Goal: Task Accomplishment & Management: Manage account settings

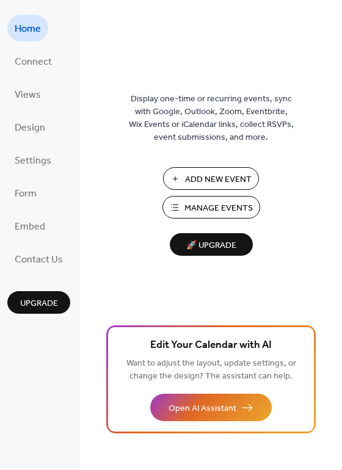
click at [210, 203] on span "Manage Events" at bounding box center [218, 208] width 68 height 13
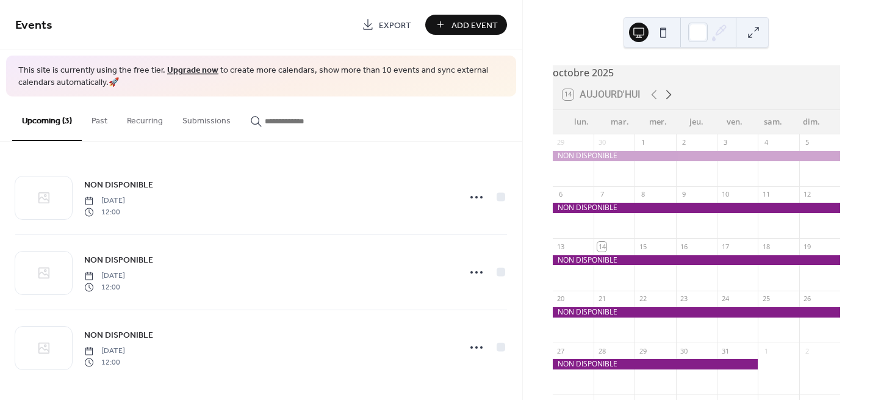
click at [667, 102] on icon at bounding box center [669, 94] width 15 height 15
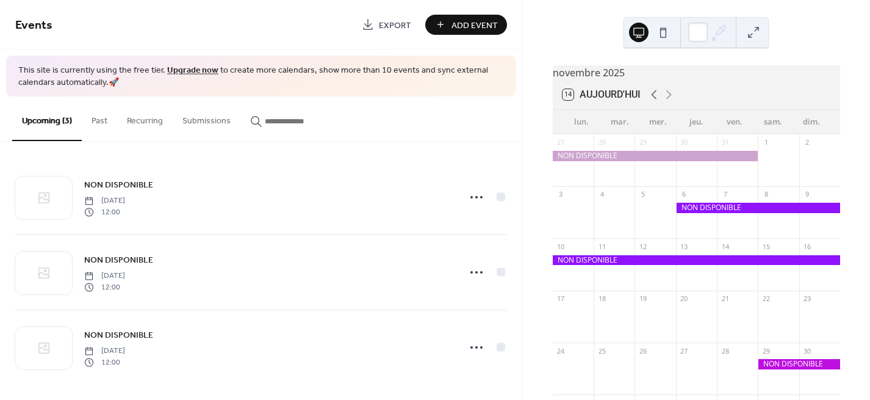
click at [651, 102] on icon at bounding box center [654, 94] width 15 height 15
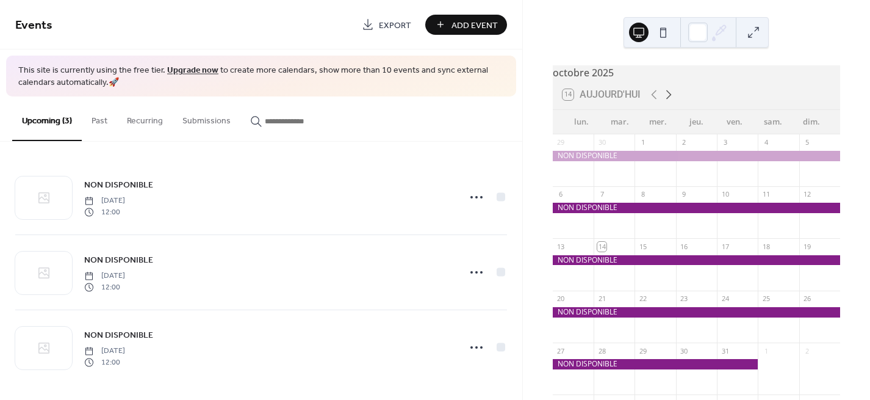
click at [670, 102] on icon at bounding box center [669, 94] width 15 height 15
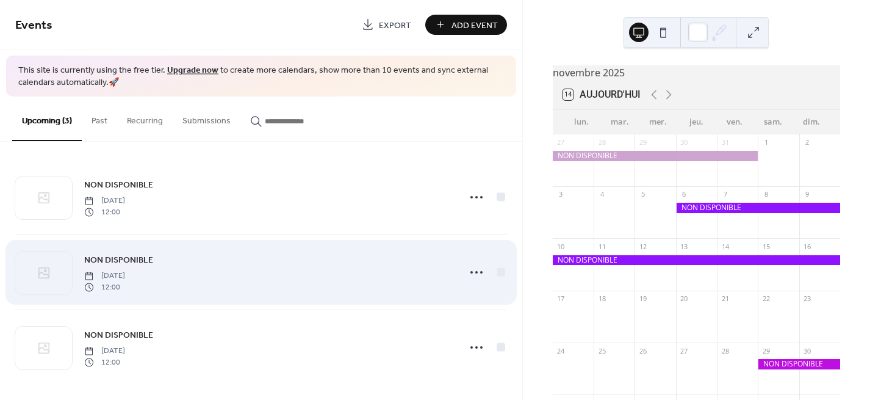
scroll to position [3, 0]
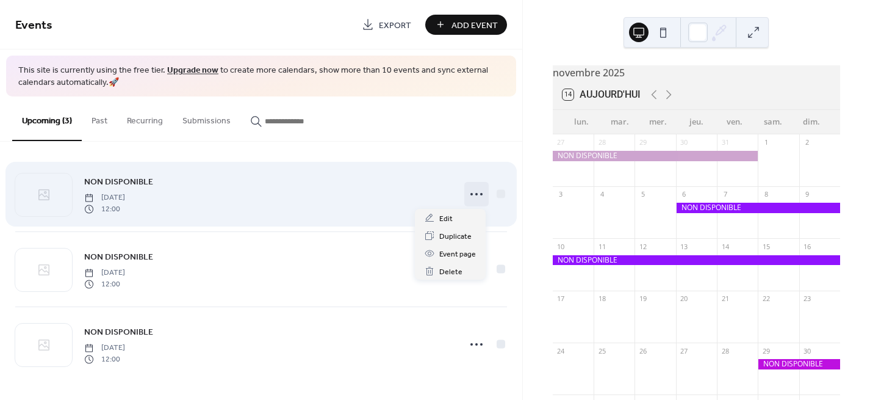
click at [472, 192] on icon at bounding box center [477, 194] width 20 height 20
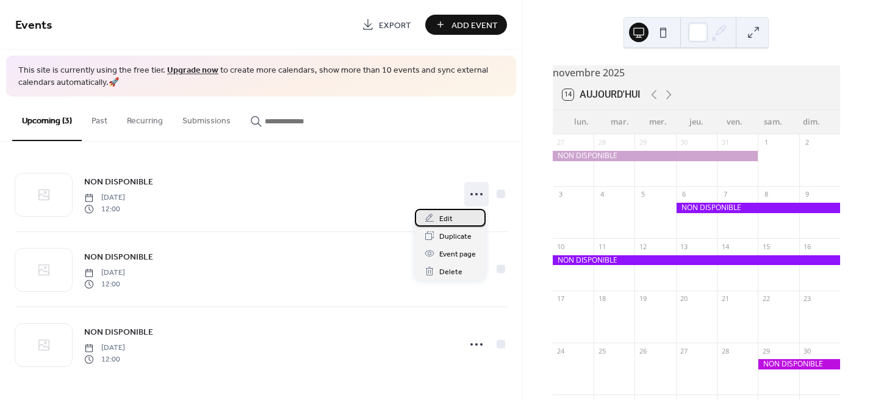
click at [456, 215] on div "Edit" at bounding box center [450, 218] width 71 height 18
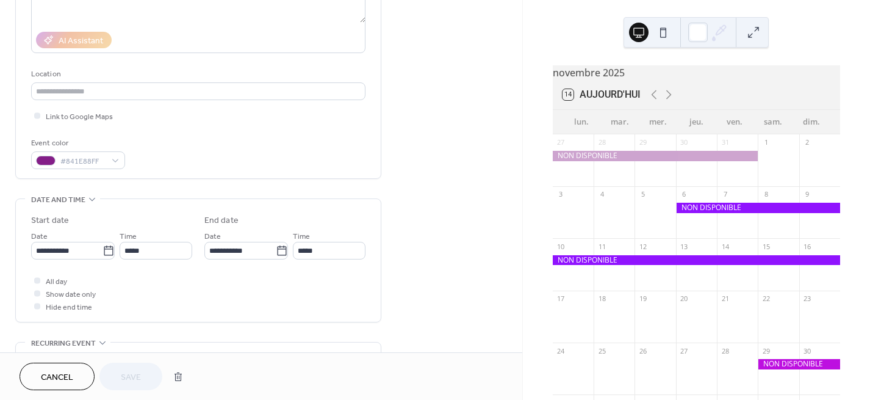
scroll to position [200, 0]
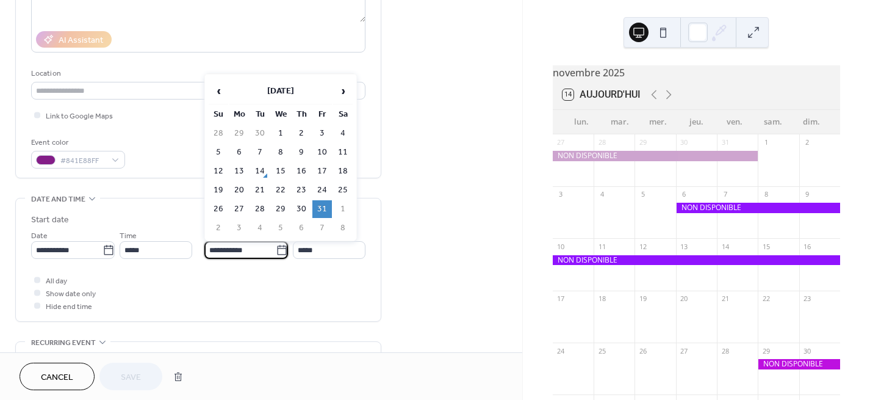
click at [234, 247] on input "**********" at bounding box center [239, 250] width 71 height 18
click at [337, 96] on span "›" at bounding box center [343, 91] width 18 height 24
click at [283, 146] on td "5" at bounding box center [281, 152] width 20 height 18
type input "**********"
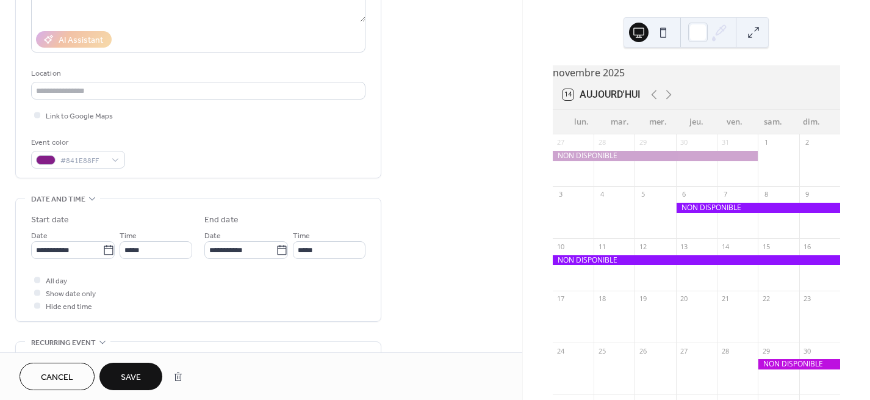
click at [133, 377] on span "Save" at bounding box center [131, 377] width 20 height 13
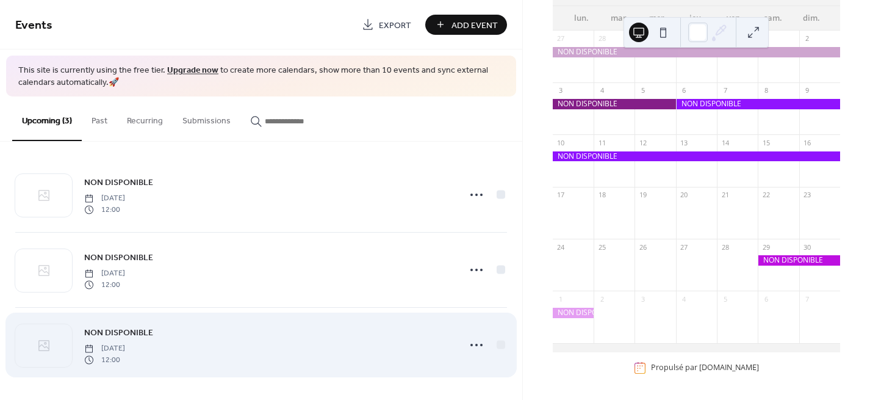
scroll to position [3, 0]
